Goal: Use online tool/utility: Utilize a website feature to perform a specific function

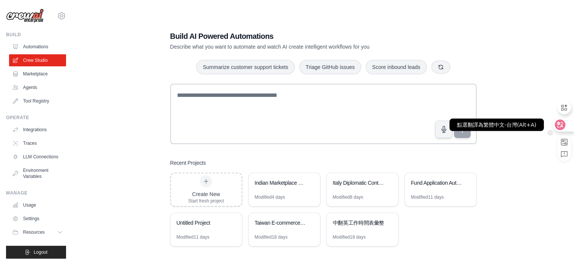
click at [559, 123] on icon at bounding box center [560, 125] width 8 height 8
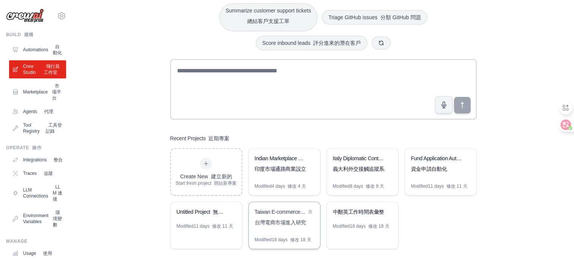
scroll to position [85, 0]
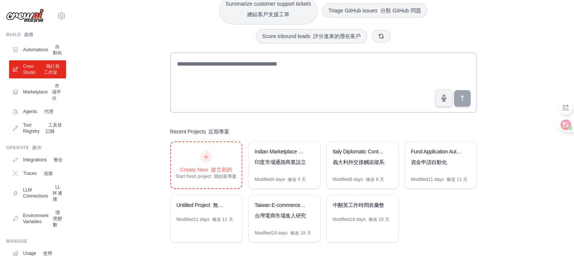
click at [205, 155] on icon at bounding box center [206, 157] width 6 height 6
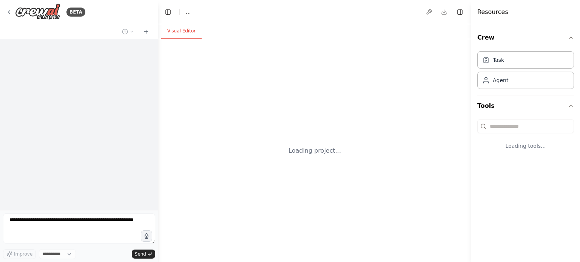
select select "****"
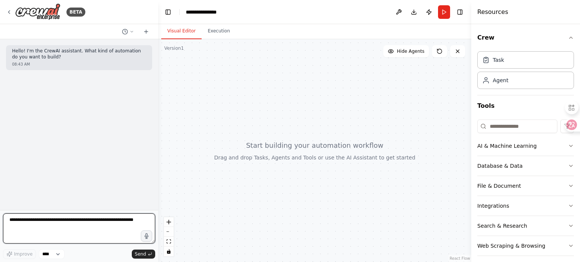
click at [65, 223] on textarea at bounding box center [79, 229] width 152 height 30
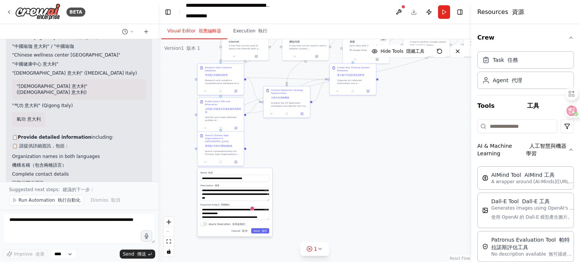
click at [345, 123] on div ".deletable-edge-delete-btn { width: 20px; height: 20px; border: 0px solid #ffff…" at bounding box center [314, 150] width 313 height 223
